Goal: Task Accomplishment & Management: Manage account settings

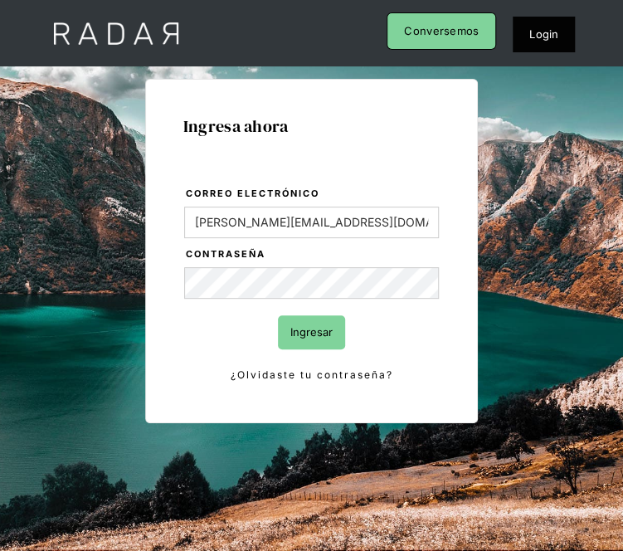
click at [312, 331] on input "Ingresar" at bounding box center [311, 332] width 67 height 34
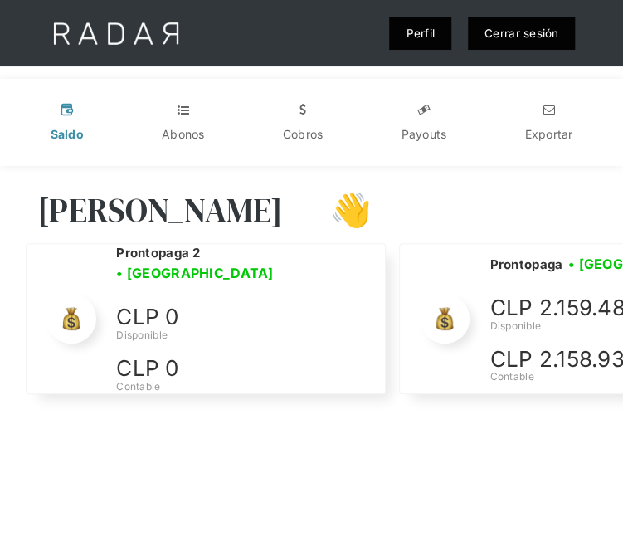
click at [357, 208] on div "[PERSON_NAME] 👋" at bounding box center [311, 210] width 578 height 66
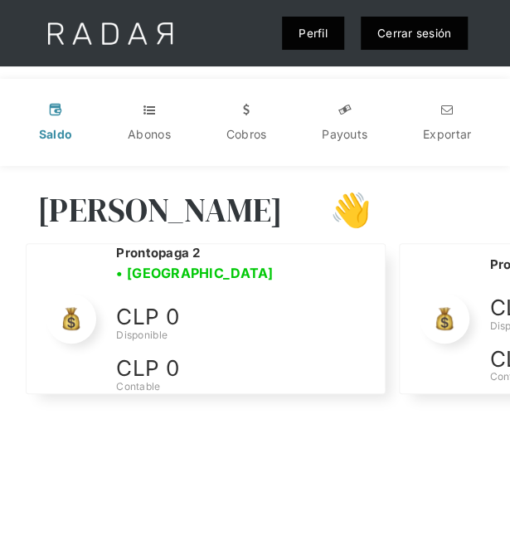
click at [430, 27] on link "Cerrar sesión" at bounding box center [415, 33] width 108 height 33
